Goal: Transaction & Acquisition: Purchase product/service

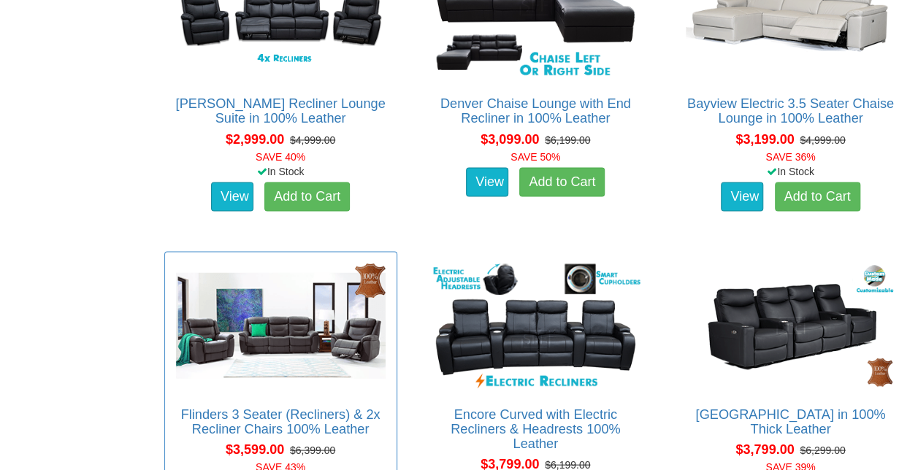
scroll to position [1096, 0]
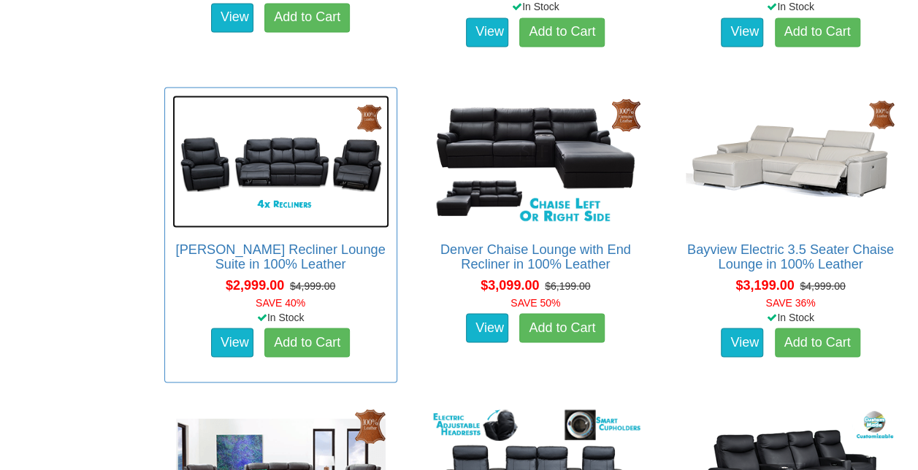
click at [270, 159] on img at bounding box center [280, 161] width 217 height 133
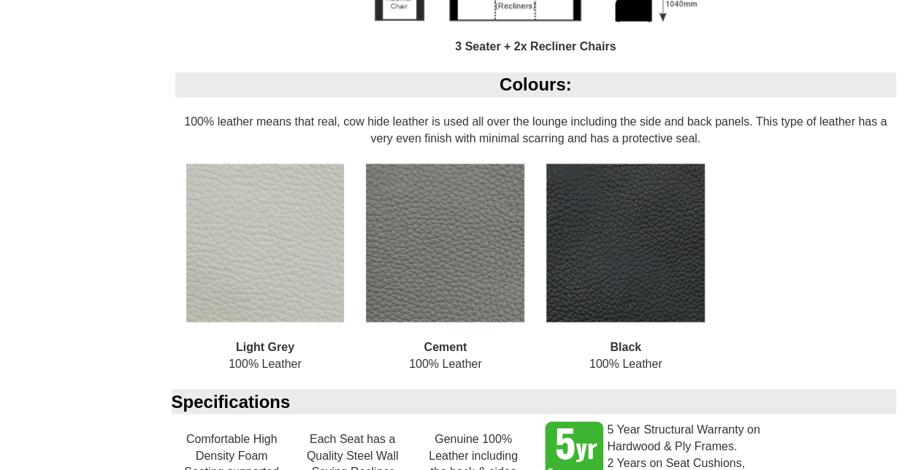
scroll to position [1388, 0]
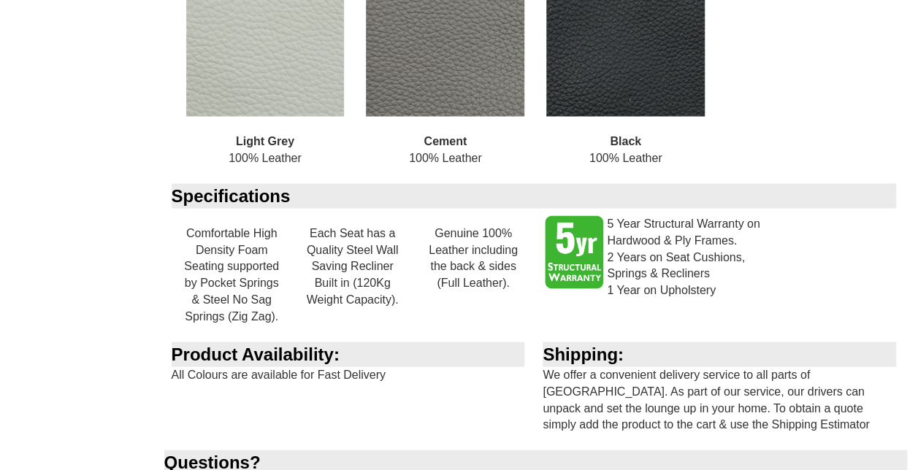
click at [691, 7] on img at bounding box center [625, 37] width 159 height 159
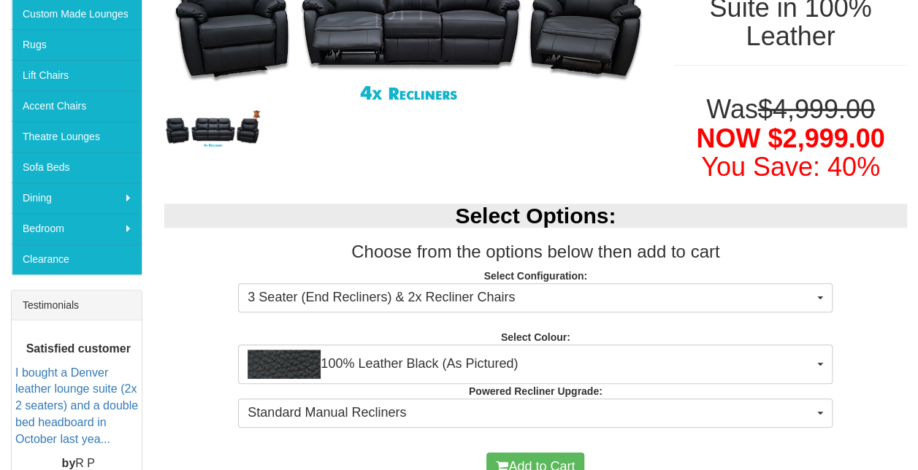
scroll to position [438, 0]
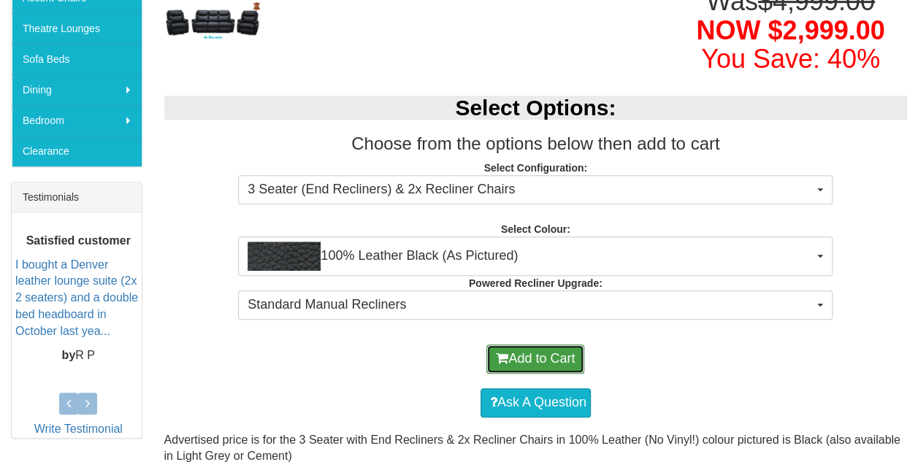
click at [551, 345] on button "Add to Cart" at bounding box center [536, 359] width 98 height 29
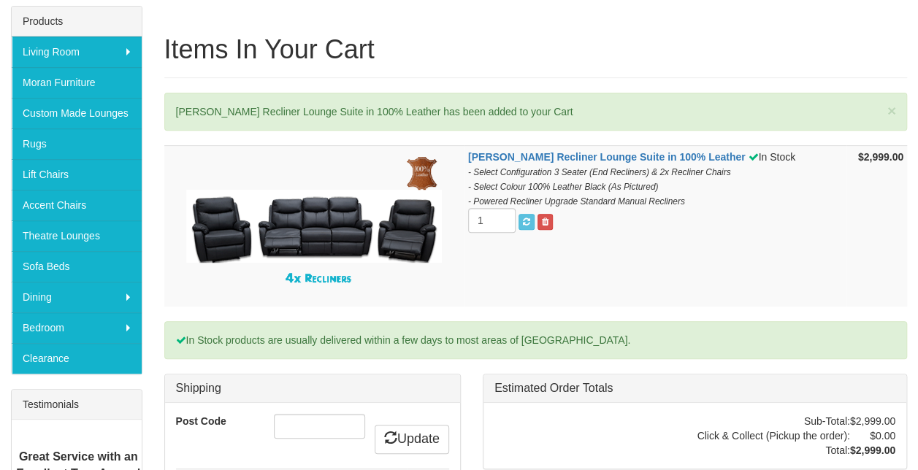
scroll to position [438, 0]
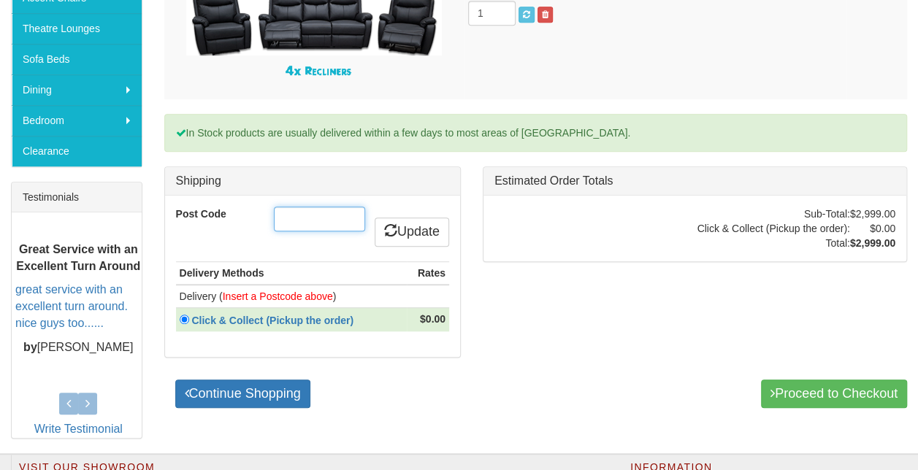
click at [332, 221] on input "Post Code" at bounding box center [319, 219] width 91 height 25
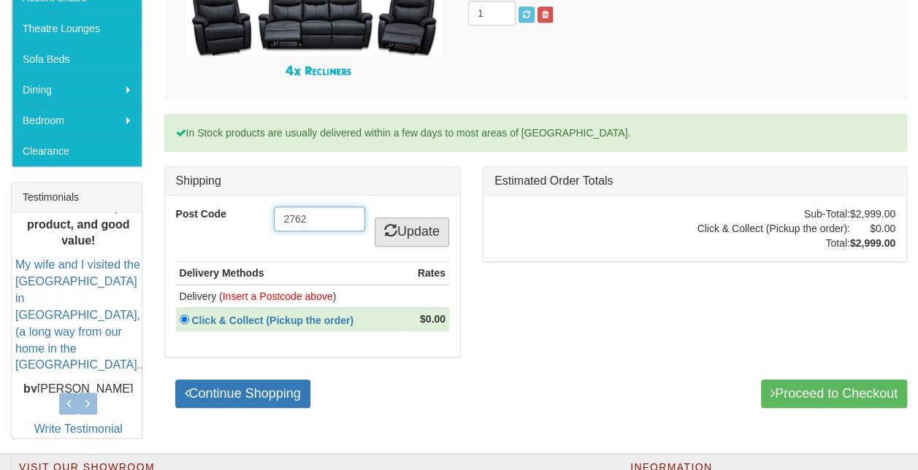
type input "2762"
click at [386, 224] on icon at bounding box center [390, 230] width 13 height 13
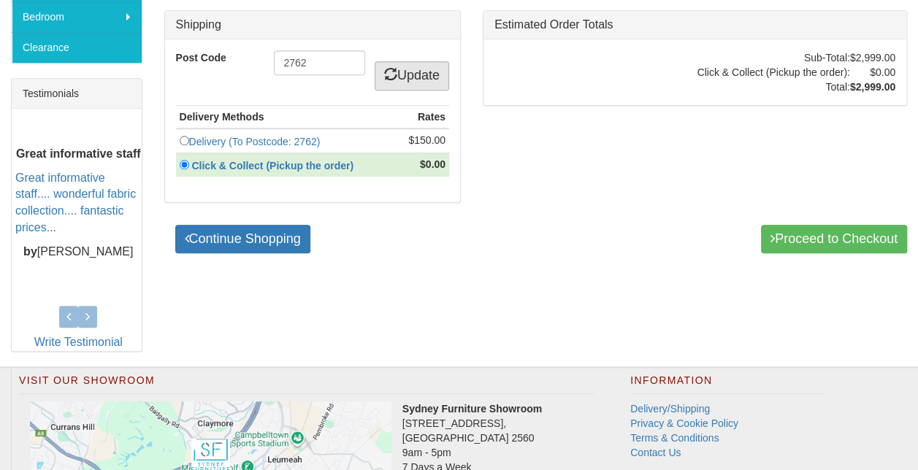
scroll to position [584, 0]
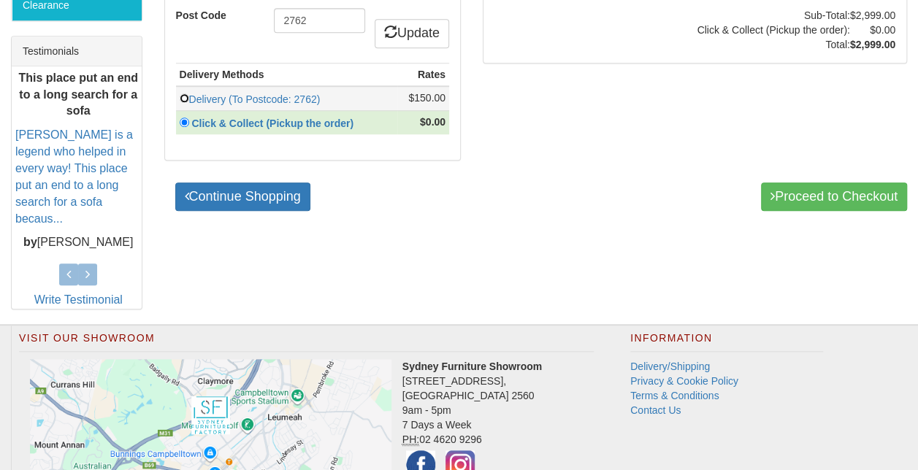
click at [180, 94] on input "radio" at bounding box center [184, 98] width 9 height 9
click at [187, 94] on input "radio" at bounding box center [184, 98] width 9 height 9
click at [183, 94] on input "radio" at bounding box center [184, 98] width 9 height 9
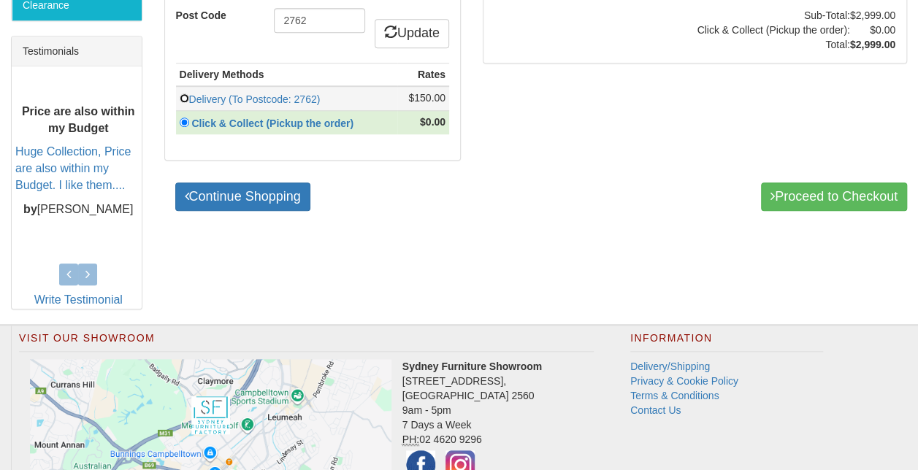
click at [183, 94] on input "radio" at bounding box center [184, 98] width 9 height 9
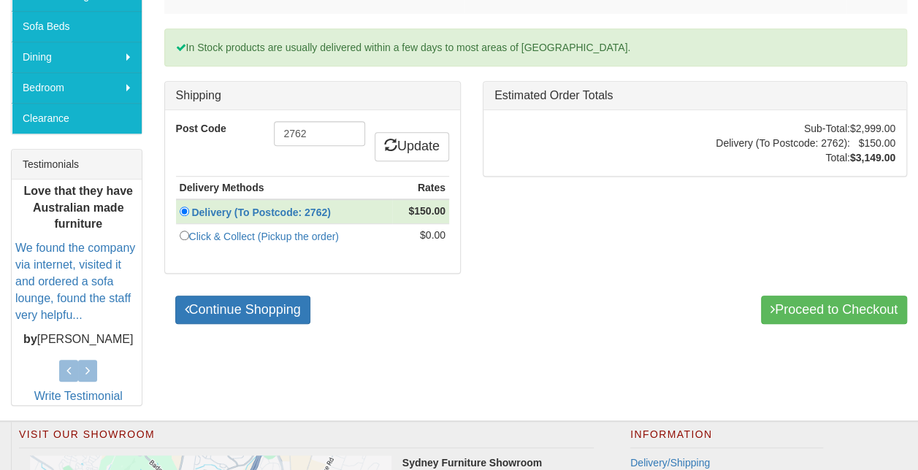
scroll to position [383, 0]
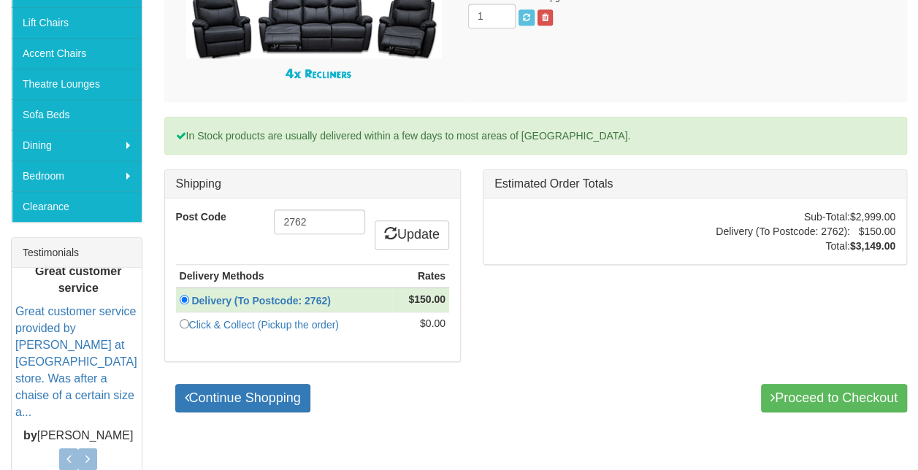
click at [644, 348] on div "[PERSON_NAME] Recliner Lounge Suite in 100% Leather In Stock - Select Configura…" at bounding box center [536, 180] width 766 height 479
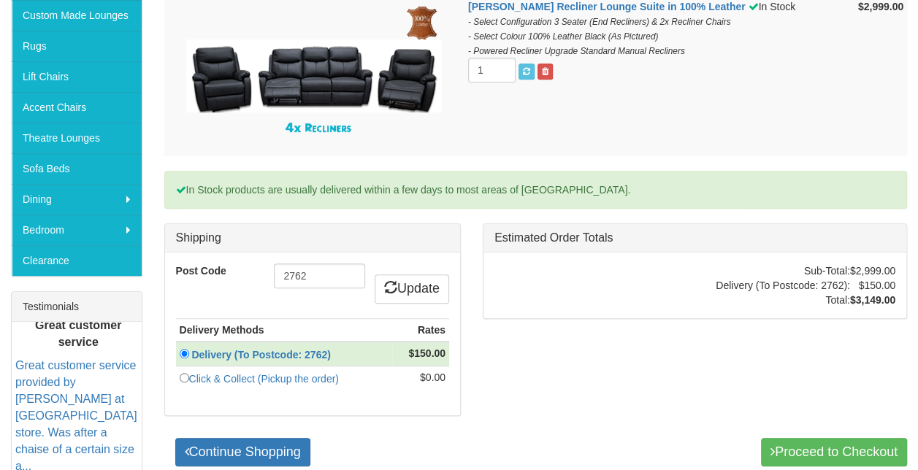
scroll to position [237, 0]
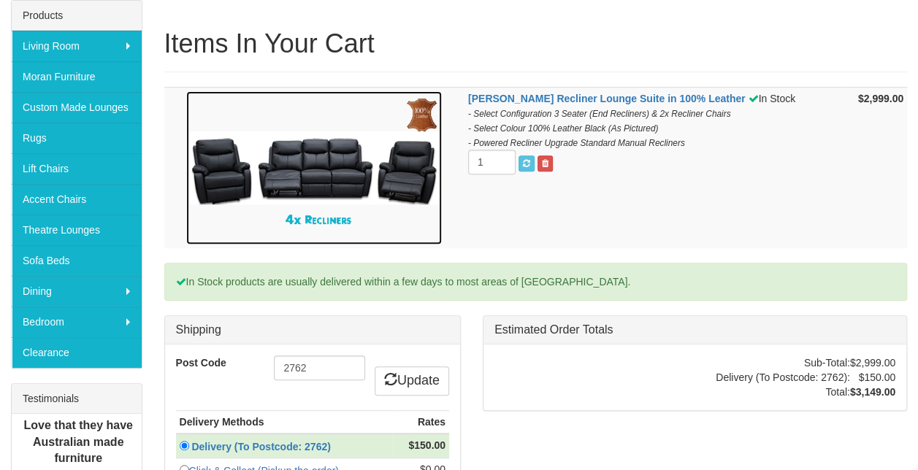
click at [319, 183] on img at bounding box center [314, 167] width 256 height 153
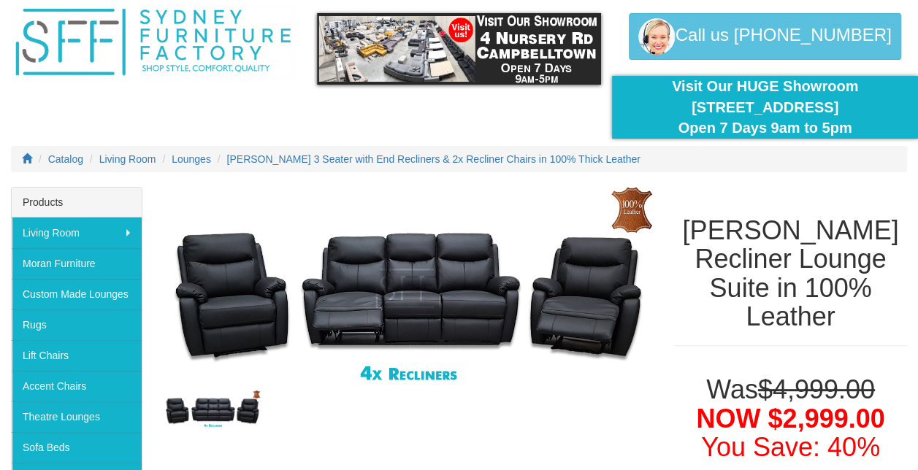
scroll to position [73, 0]
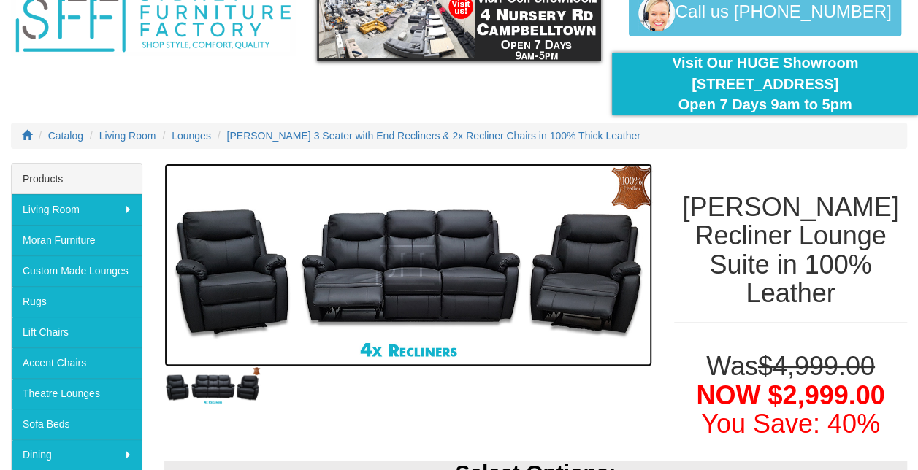
click at [438, 313] on img at bounding box center [408, 265] width 488 height 203
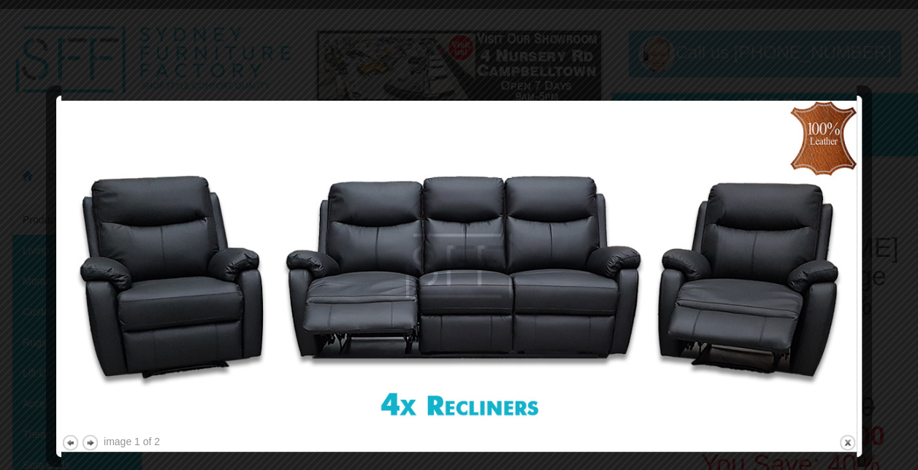
scroll to position [0, 0]
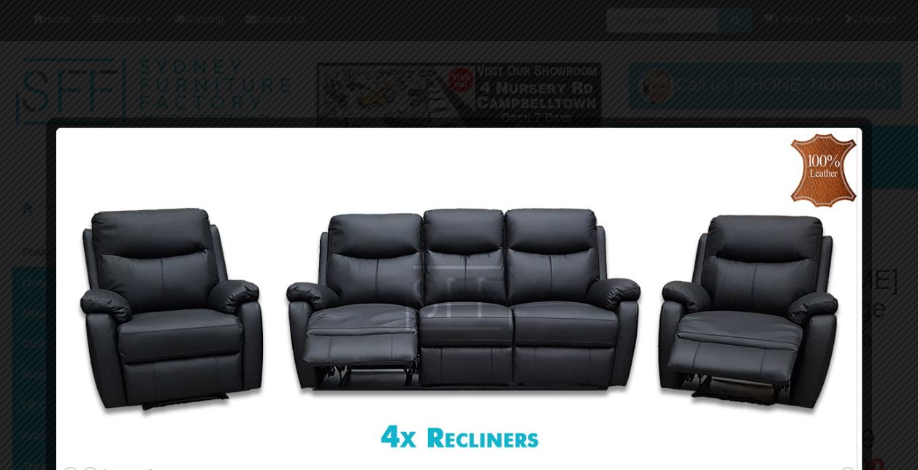
click at [904, 105] on div at bounding box center [459, 235] width 918 height 470
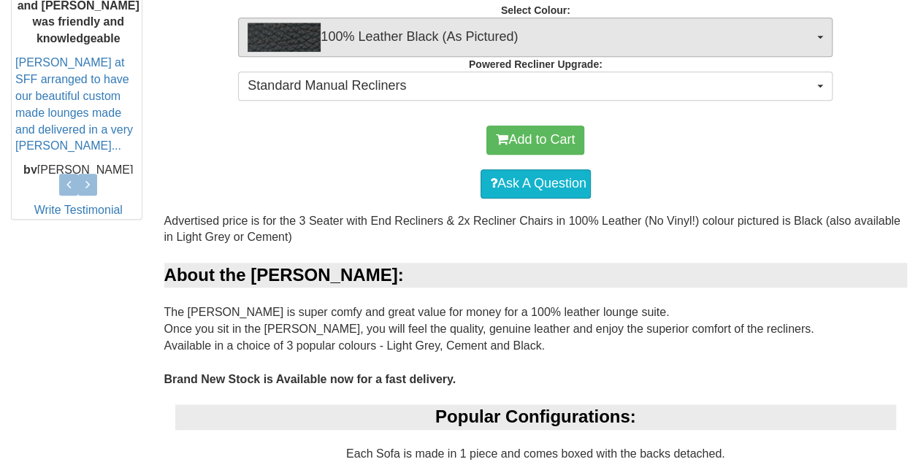
scroll to position [1023, 0]
